Goal: Task Accomplishment & Management: Manage account settings

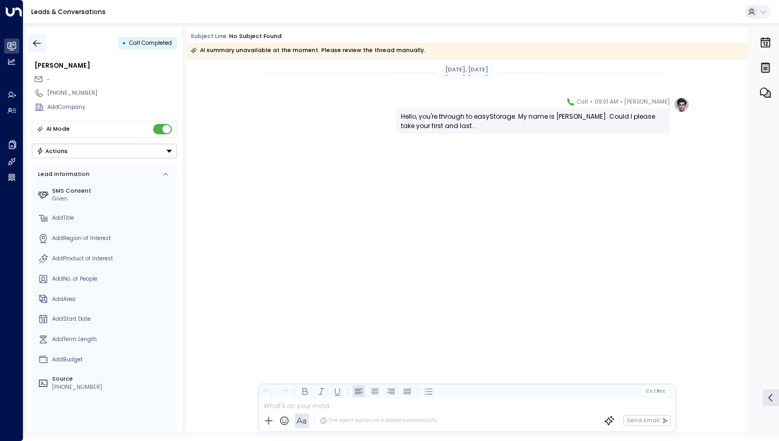
click at [44, 40] on button "button" at bounding box center [37, 43] width 19 height 19
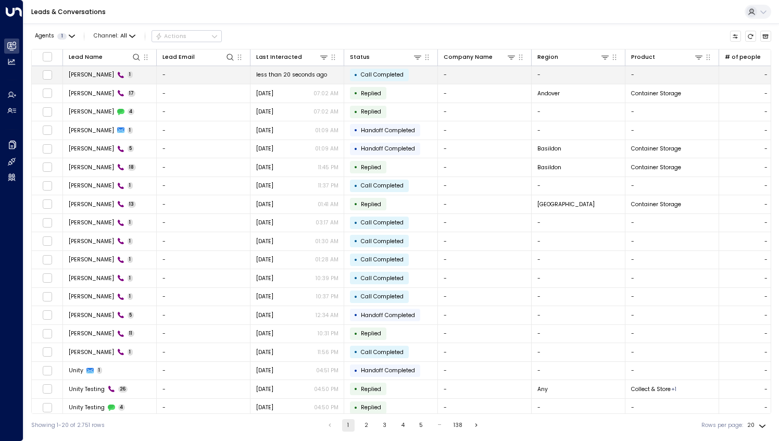
click at [91, 79] on td "John Araki 1" at bounding box center [110, 75] width 94 height 18
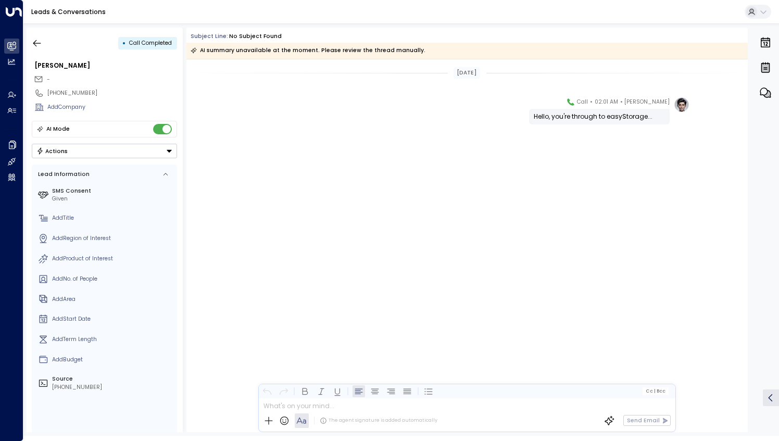
click at [388, 170] on div "Eve Morgan • 02:01 AM • Call Hello, you're through to easyStorage..." at bounding box center [467, 150] width 562 height 106
click at [36, 40] on icon "button" at bounding box center [37, 43] width 8 height 7
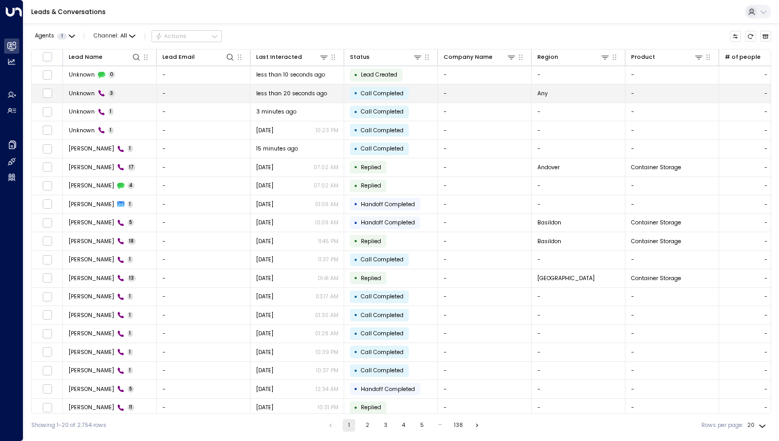
click at [124, 85] on td "Unknown 3" at bounding box center [110, 93] width 94 height 18
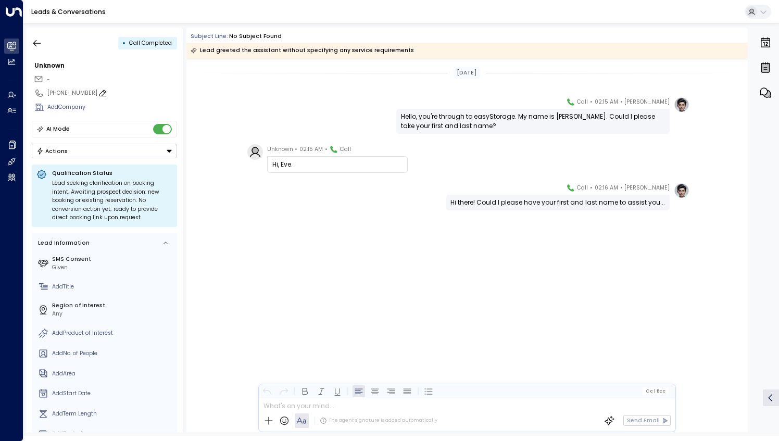
drag, startPoint x: 70, startPoint y: 85, endPoint x: 71, endPoint y: 94, distance: 8.4
click at [71, 94] on div "[PHONE_NUMBER]" at bounding box center [105, 93] width 146 height 15
click at [71, 94] on div "[PHONE_NUMBER]" at bounding box center [112, 93] width 130 height 8
click at [71, 94] on input "**********" at bounding box center [110, 93] width 126 height 8
click at [38, 43] on icon "button" at bounding box center [37, 43] width 8 height 7
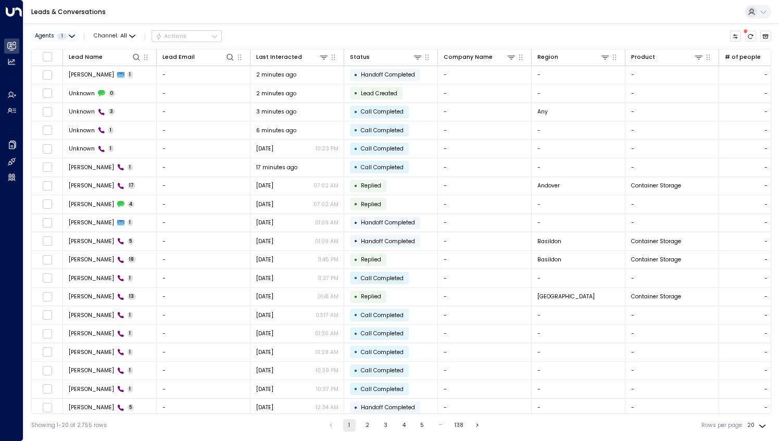
click at [74, 35] on icon "button" at bounding box center [71, 36] width 5 height 2
click at [102, 12] on div at bounding box center [389, 220] width 779 height 441
click at [752, 13] on icon at bounding box center [752, 11] width 7 height 6
click at [476, 28] on div at bounding box center [389, 220] width 779 height 441
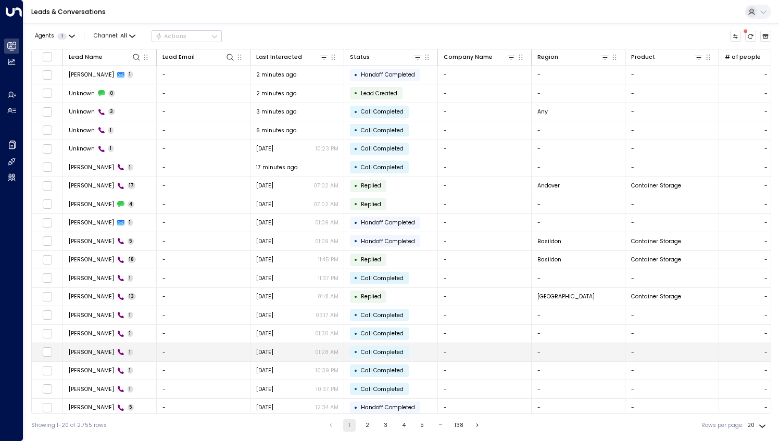
scroll to position [20, 0]
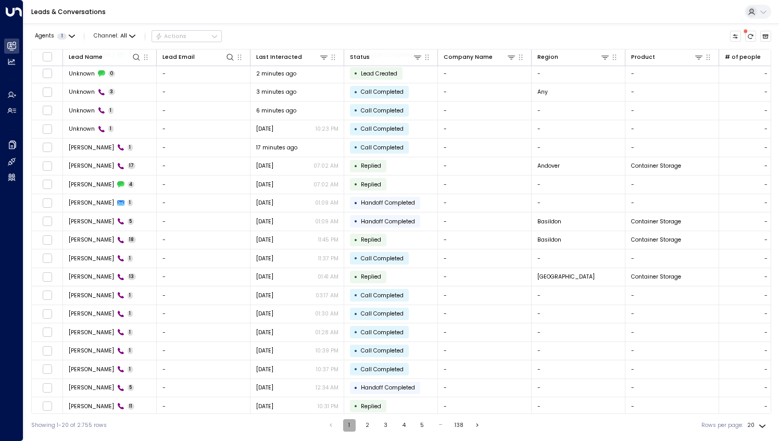
click at [347, 430] on button "1" at bounding box center [349, 425] width 13 height 13
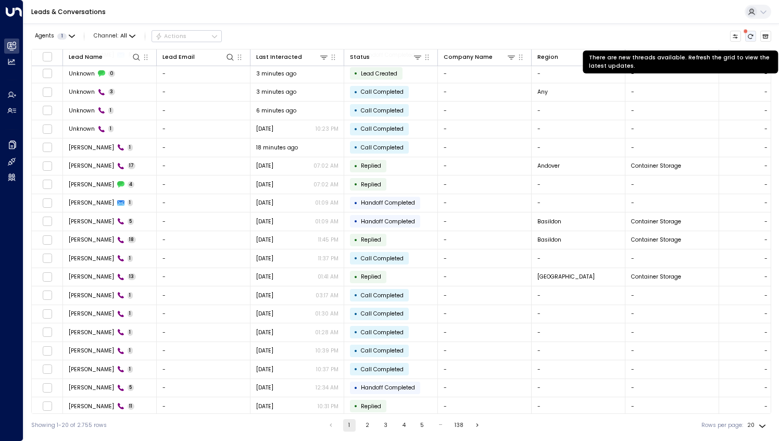
click at [749, 34] on icon "There are new threads available. Refresh the grid to view the latest updates." at bounding box center [751, 36] width 6 height 6
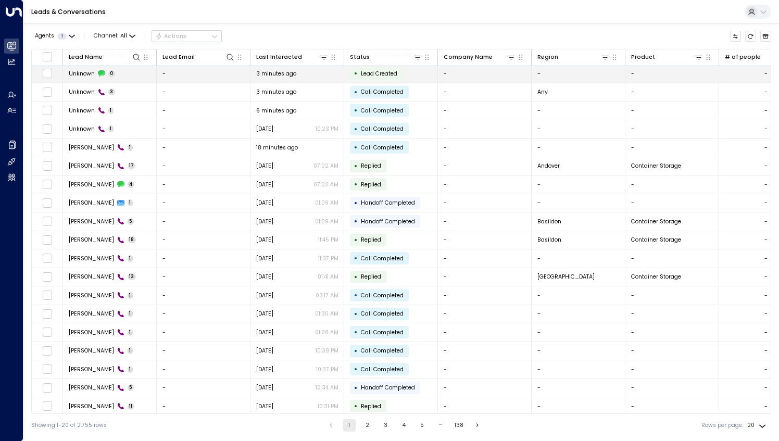
click at [137, 76] on td "Unknown 0" at bounding box center [110, 74] width 94 height 18
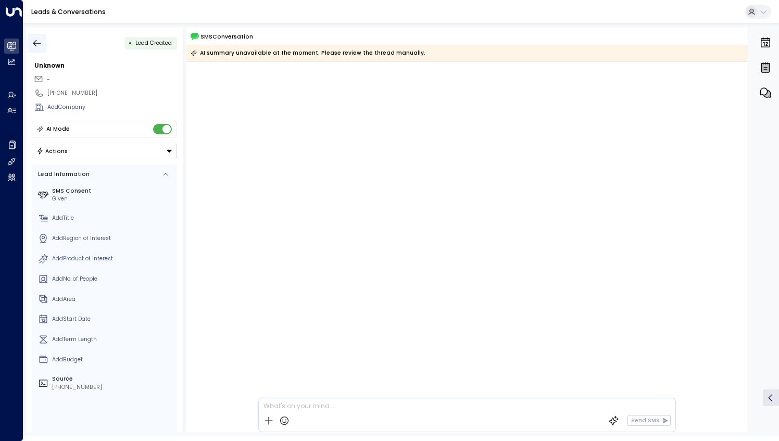
click at [40, 45] on icon "button" at bounding box center [37, 43] width 10 height 10
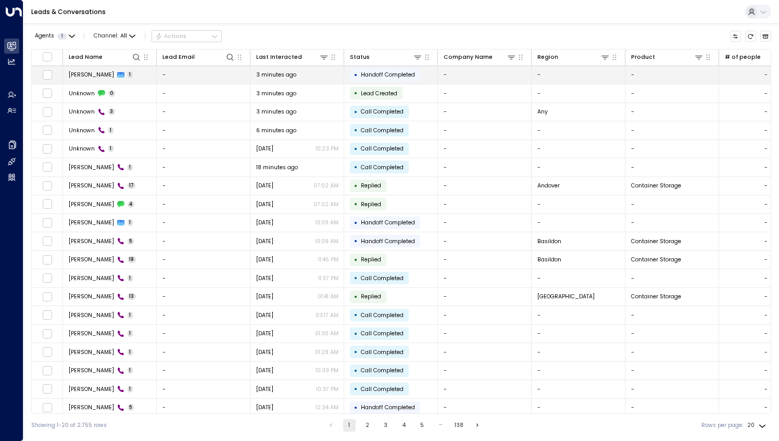
click at [127, 77] on td "John Doe 1" at bounding box center [110, 75] width 94 height 18
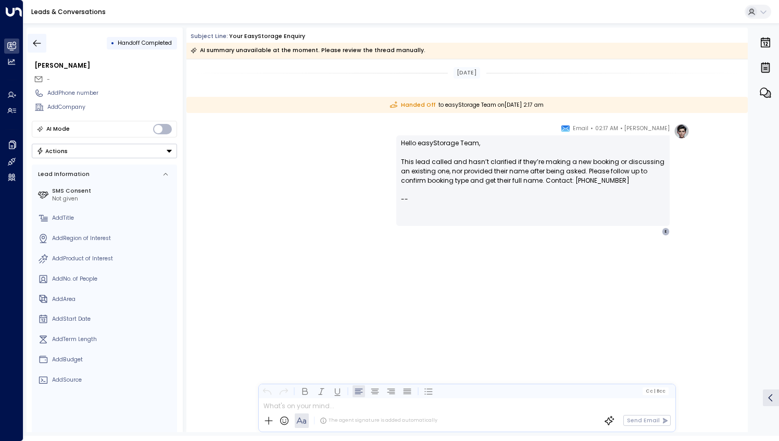
click at [44, 35] on button "button" at bounding box center [37, 43] width 19 height 19
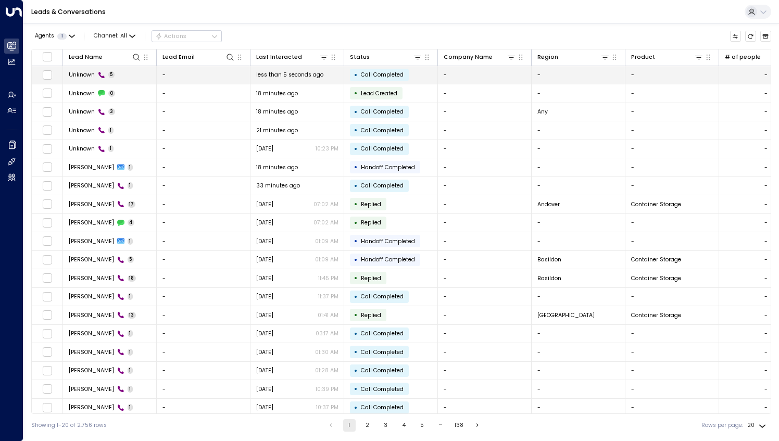
click at [120, 77] on td "Unknown 5" at bounding box center [110, 75] width 94 height 18
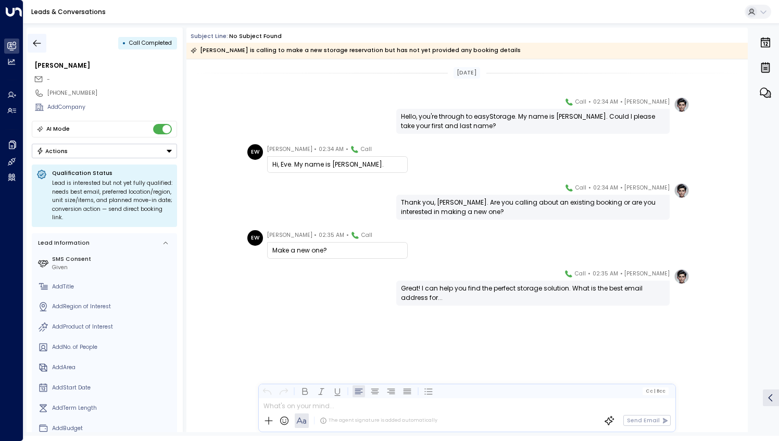
click at [34, 41] on icon "button" at bounding box center [37, 43] width 10 height 10
